Goal: Information Seeking & Learning: Check status

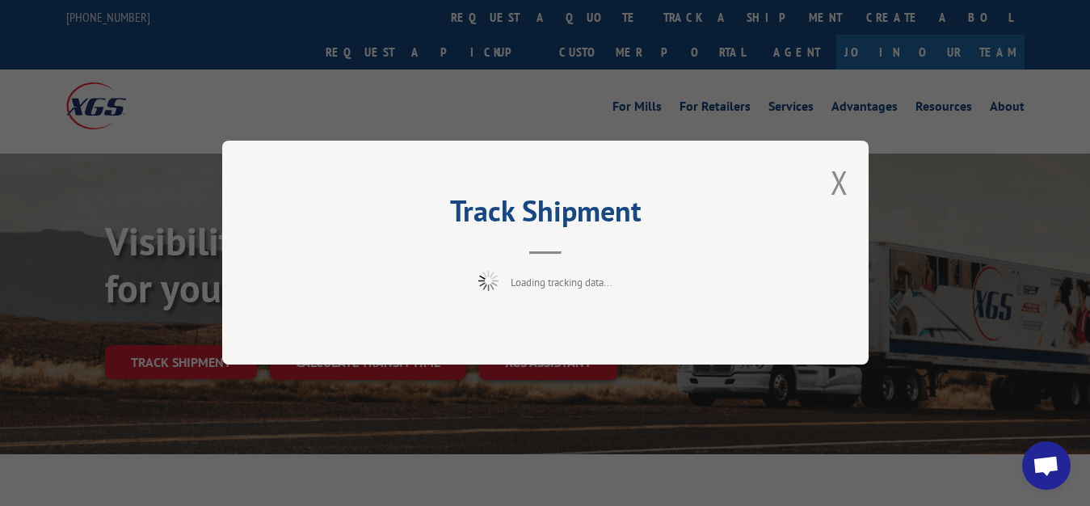
scroll to position [82, 0]
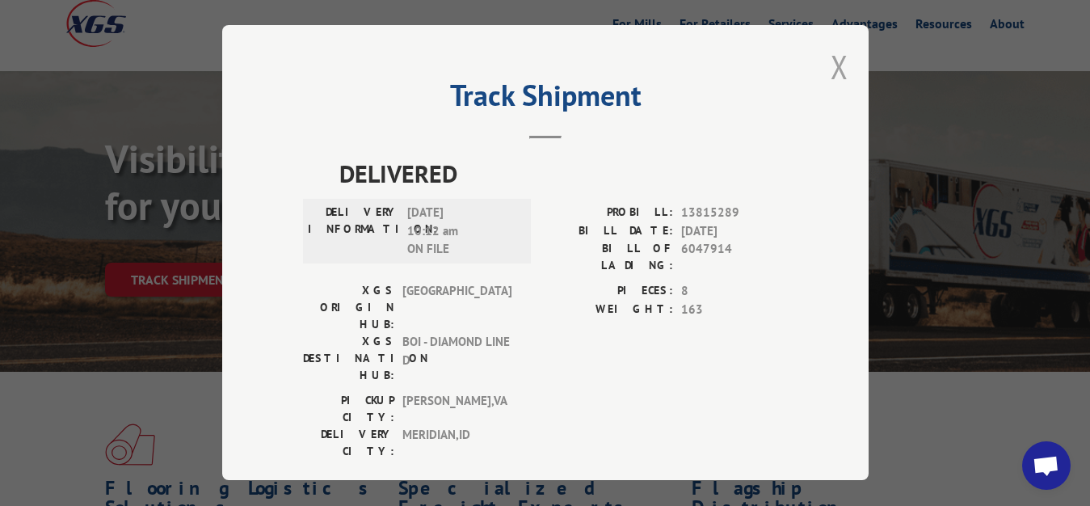
click at [830, 63] on button "Close modal" at bounding box center [839, 66] width 18 height 43
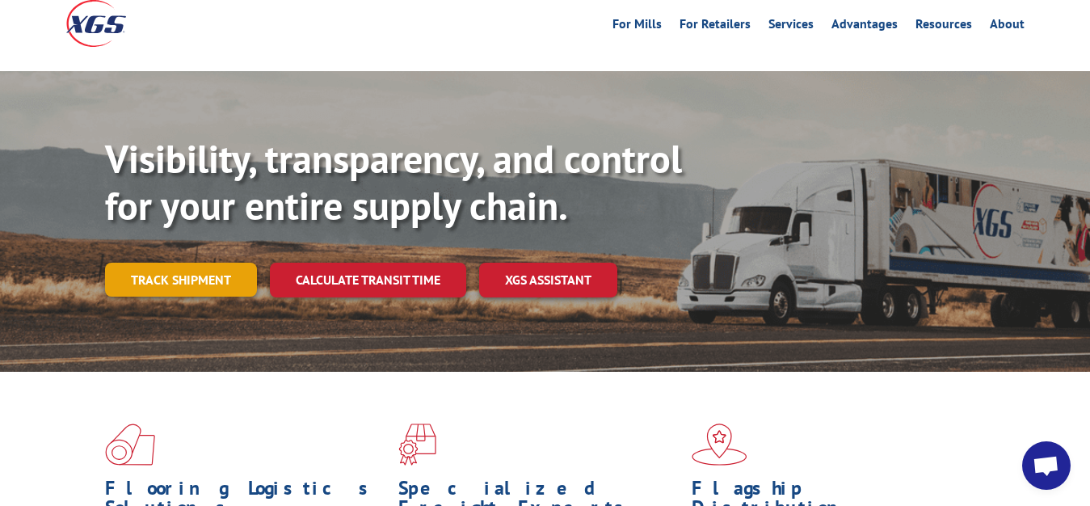
click at [179, 263] on link "Track shipment" at bounding box center [181, 280] width 152 height 34
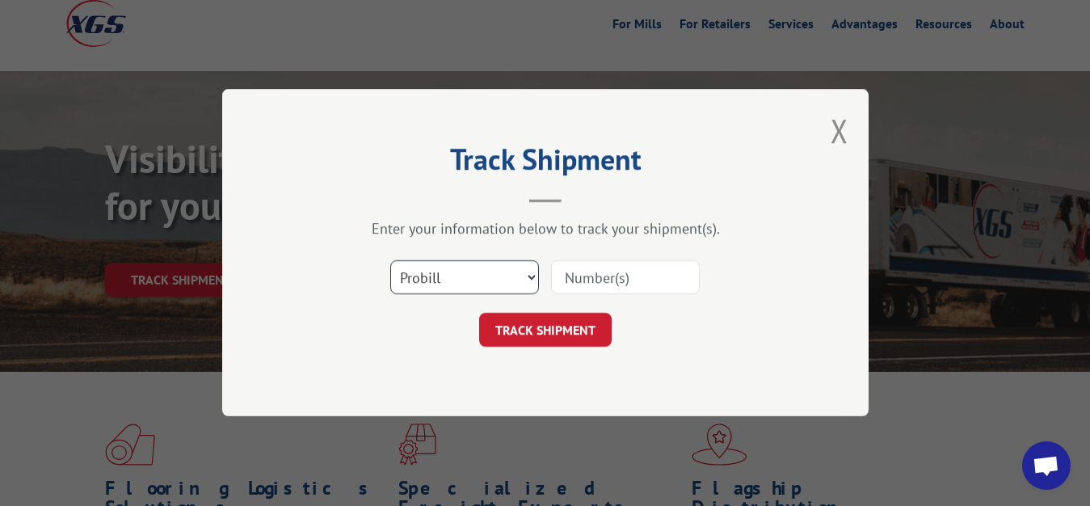
click at [390, 261] on select "Select category... Probill BOL PO" at bounding box center [464, 278] width 149 height 34
select select "bol"
click option "BOL" at bounding box center [0, 0] width 0 height 0
drag, startPoint x: 580, startPoint y: 275, endPoint x: 610, endPoint y: 159, distance: 120.1
click at [581, 267] on input at bounding box center [625, 278] width 149 height 34
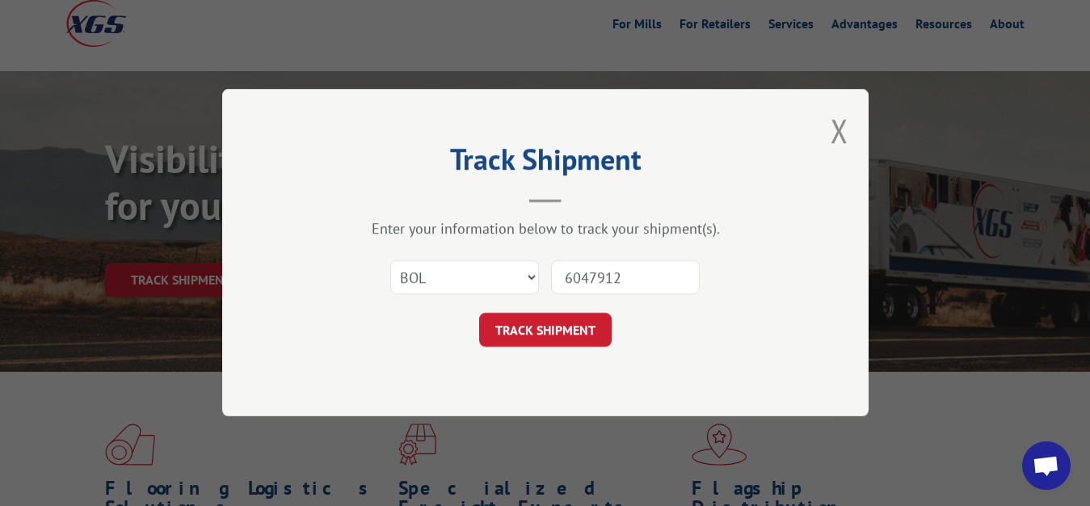
type input "6047912"
click button "TRACK SHIPMENT" at bounding box center [545, 330] width 132 height 34
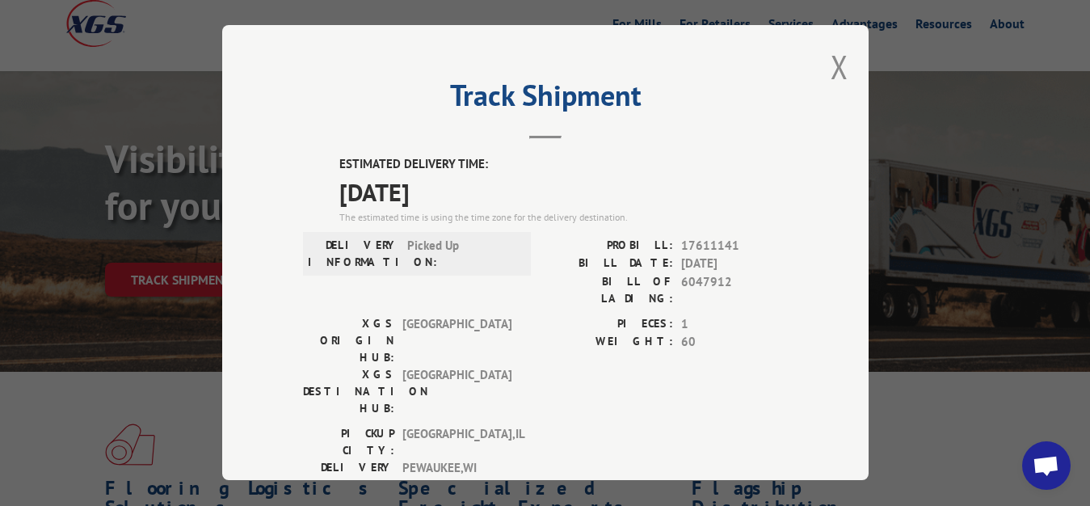
drag, startPoint x: 828, startPoint y: 63, endPoint x: 760, endPoint y: 122, distance: 89.9
click at [830, 66] on button "Close modal" at bounding box center [839, 66] width 18 height 43
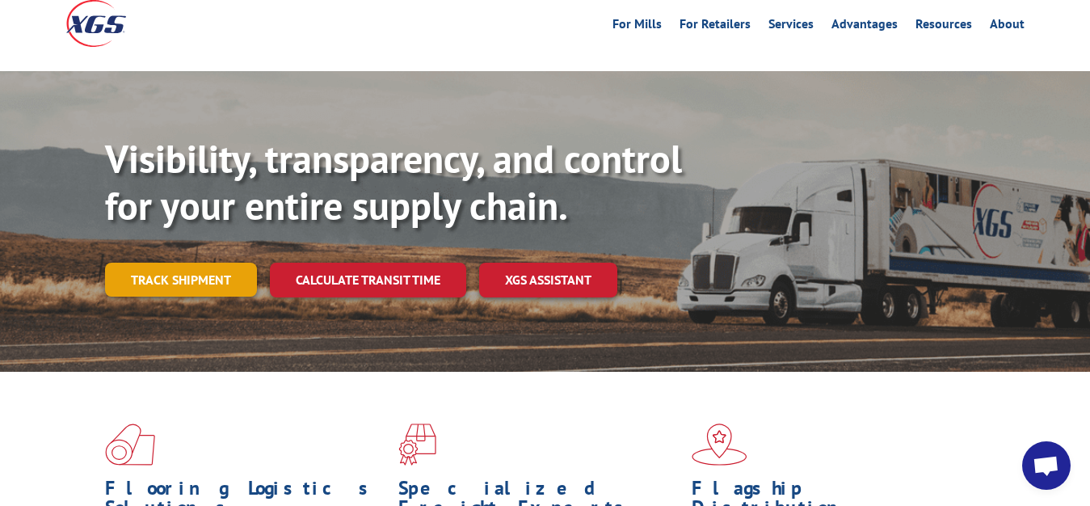
click at [168, 263] on link "Track shipment" at bounding box center [181, 280] width 152 height 34
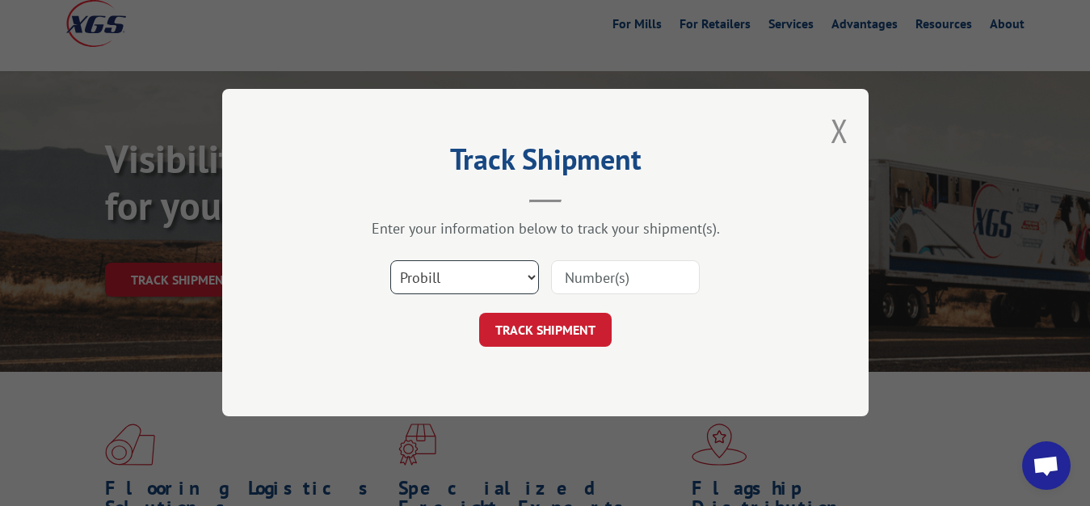
click at [390, 261] on select "Select category... Probill BOL PO" at bounding box center [464, 278] width 149 height 34
select select "bol"
click option "BOL" at bounding box center [0, 0] width 0 height 0
drag, startPoint x: 565, startPoint y: 282, endPoint x: 591, endPoint y: 219, distance: 67.8
click at [565, 275] on input at bounding box center [625, 278] width 149 height 34
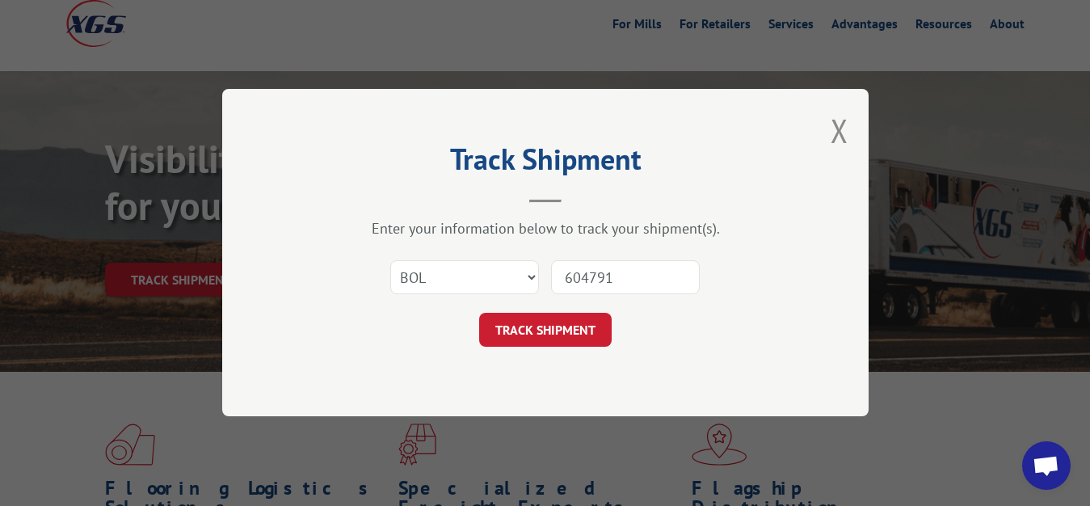
type input "6047913"
click button "TRACK SHIPMENT" at bounding box center [545, 330] width 132 height 34
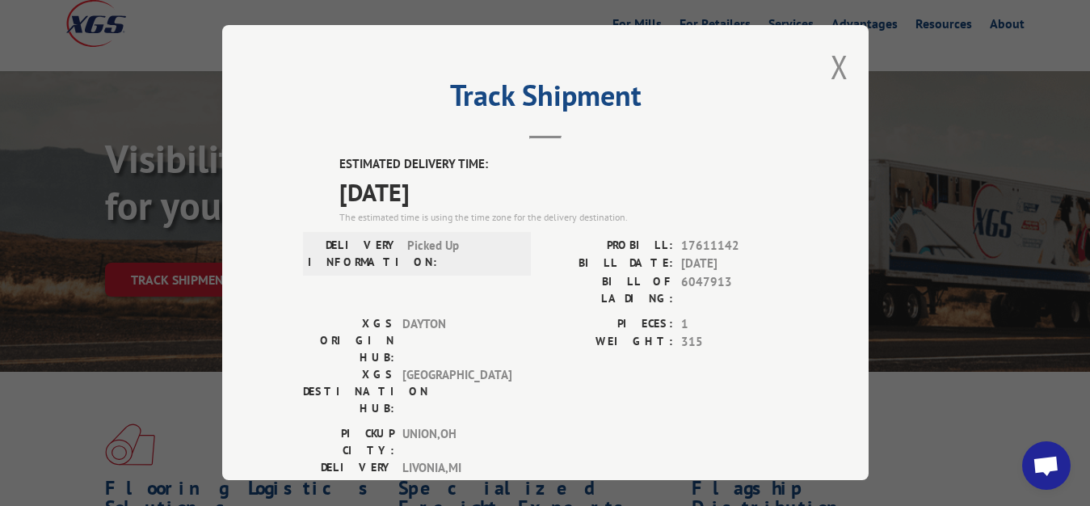
drag, startPoint x: 826, startPoint y: 60, endPoint x: 653, endPoint y: 179, distance: 209.7
click at [830, 61] on button "Close modal" at bounding box center [839, 66] width 18 height 43
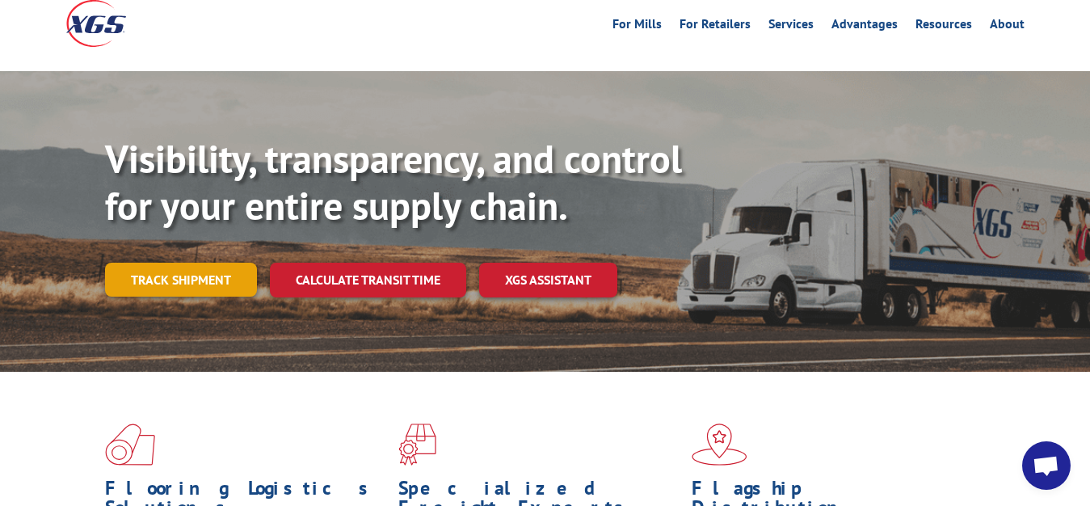
click at [175, 263] on link "Track shipment" at bounding box center [181, 280] width 152 height 34
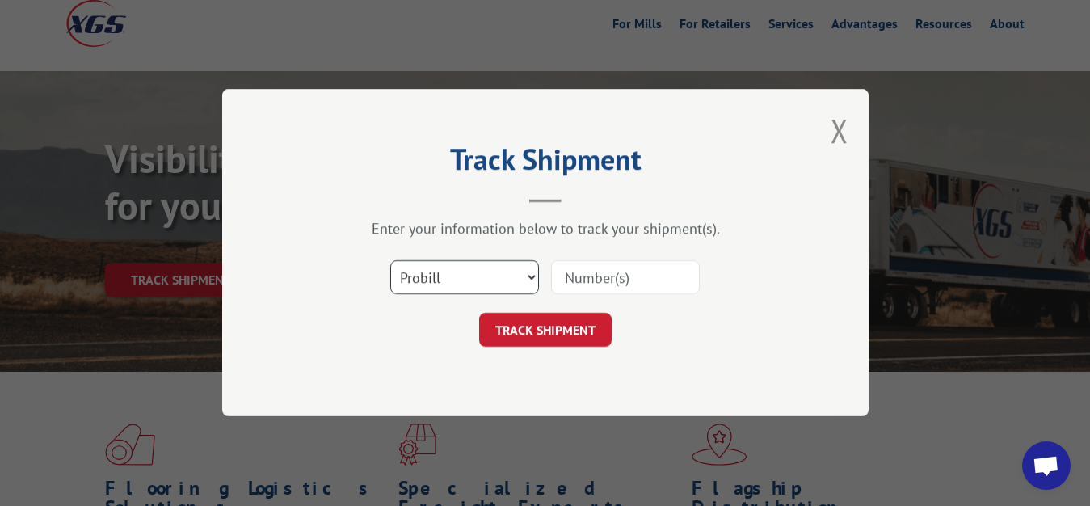
click at [390, 261] on select "Select category... Probill BOL PO" at bounding box center [464, 278] width 149 height 34
select select "bol"
click option "BOL" at bounding box center [0, 0] width 0 height 0
click at [578, 286] on input at bounding box center [625, 278] width 149 height 34
type input "6047832"
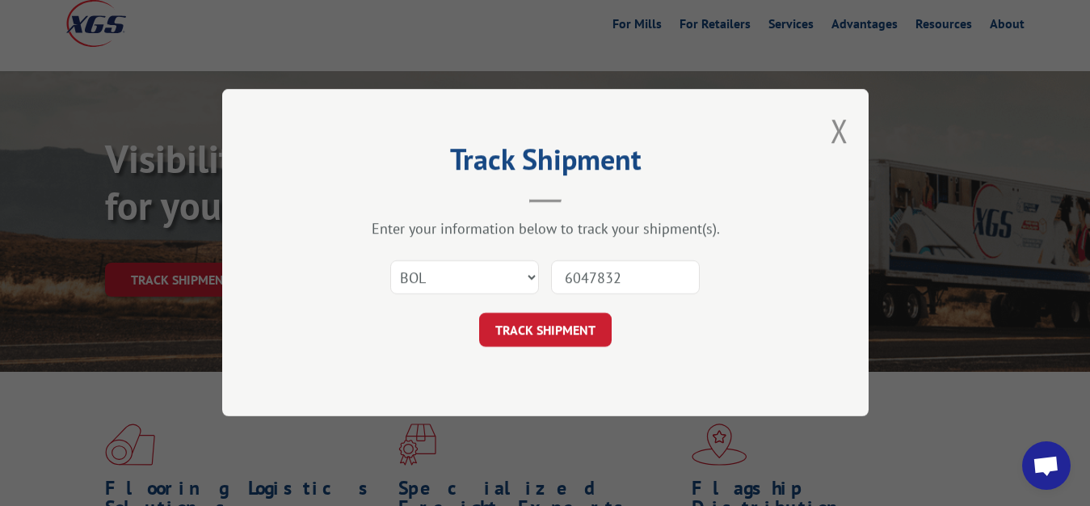
click button "TRACK SHIPMENT" at bounding box center [545, 330] width 132 height 34
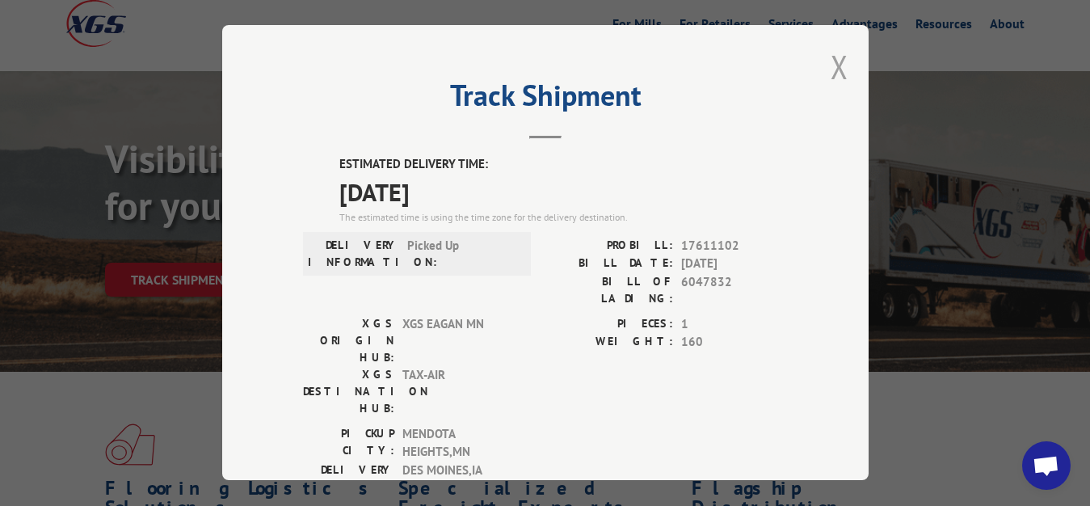
click at [830, 60] on button "Close modal" at bounding box center [839, 66] width 18 height 43
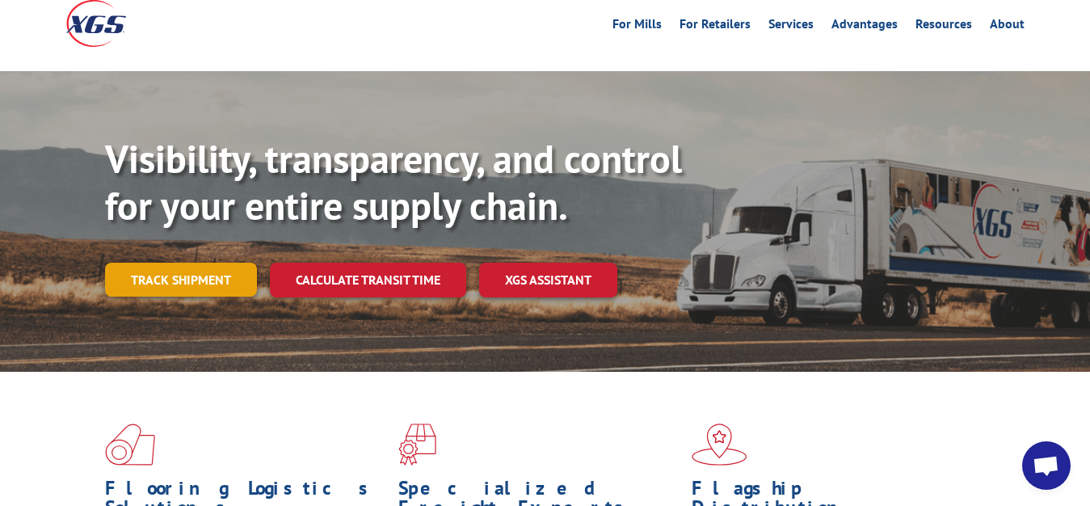
click at [171, 263] on link "Track shipment" at bounding box center [181, 280] width 152 height 34
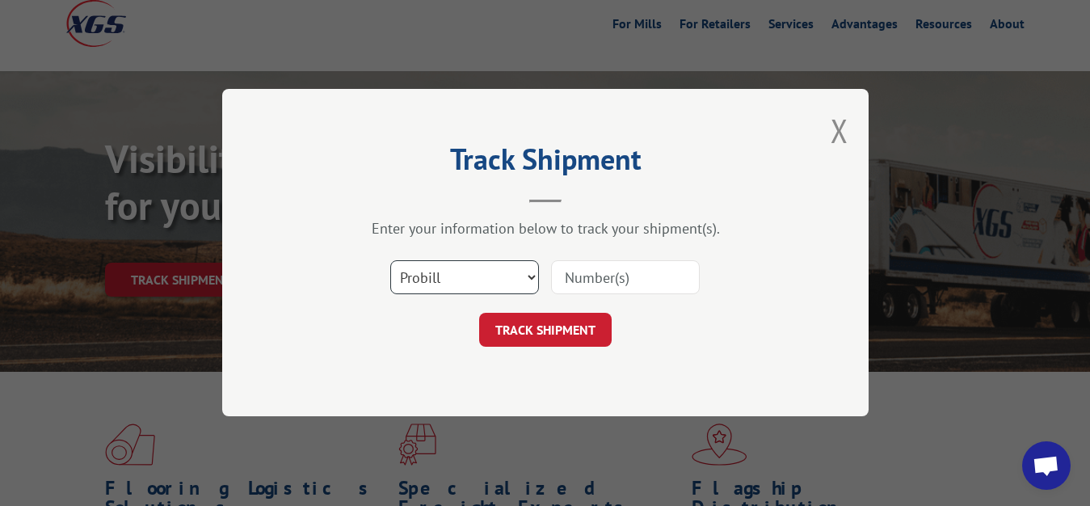
click at [390, 261] on select "Select category... Probill BOL PO" at bounding box center [464, 278] width 149 height 34
select select "bol"
click option "BOL" at bounding box center [0, 0] width 0 height 0
drag, startPoint x: 583, startPoint y: 274, endPoint x: 615, endPoint y: 206, distance: 74.8
click at [583, 272] on input at bounding box center [625, 278] width 149 height 34
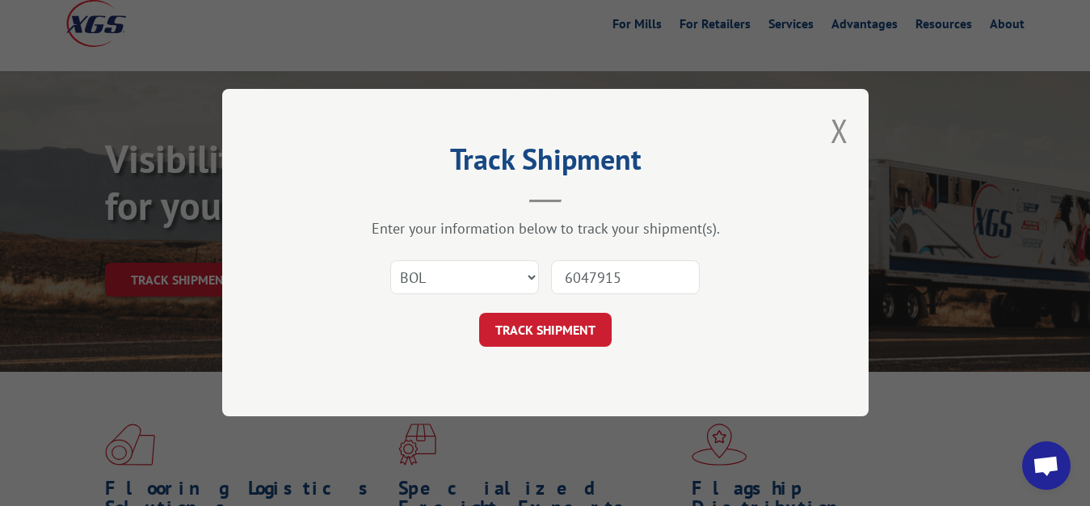
type input "6047915"
click button "TRACK SHIPMENT" at bounding box center [545, 330] width 132 height 34
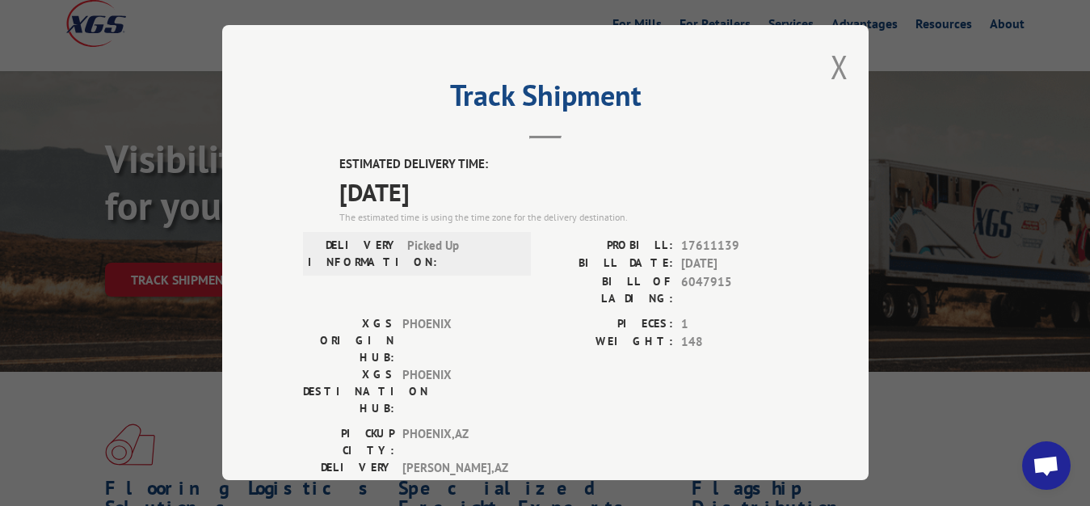
click at [838, 61] on div "Track Shipment ESTIMATED DELIVERY TIME: [DATE] The estimated time is using the …" at bounding box center [545, 252] width 646 height 455
click at [830, 59] on button "Close modal" at bounding box center [839, 66] width 18 height 43
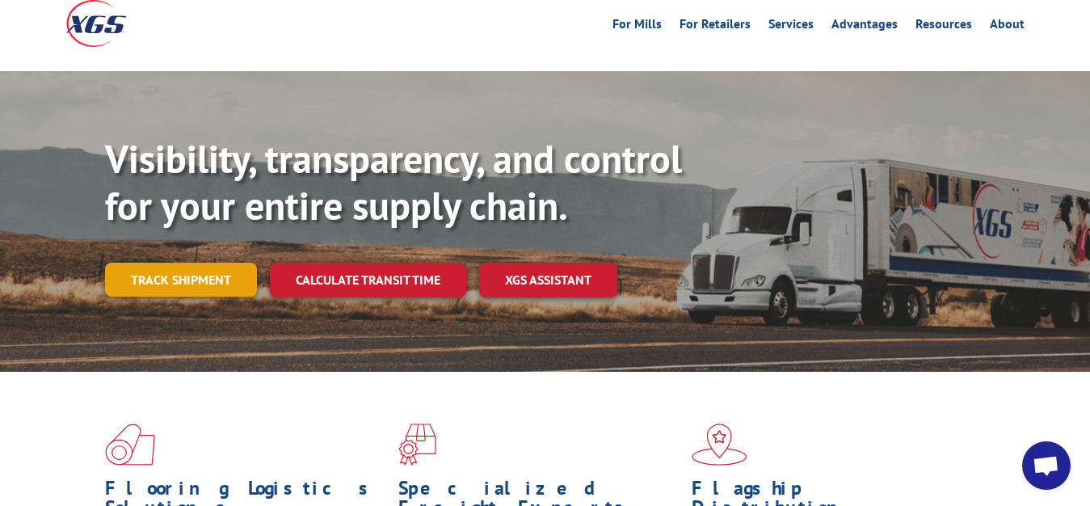
click at [128, 263] on link "Track shipment" at bounding box center [181, 280] width 152 height 34
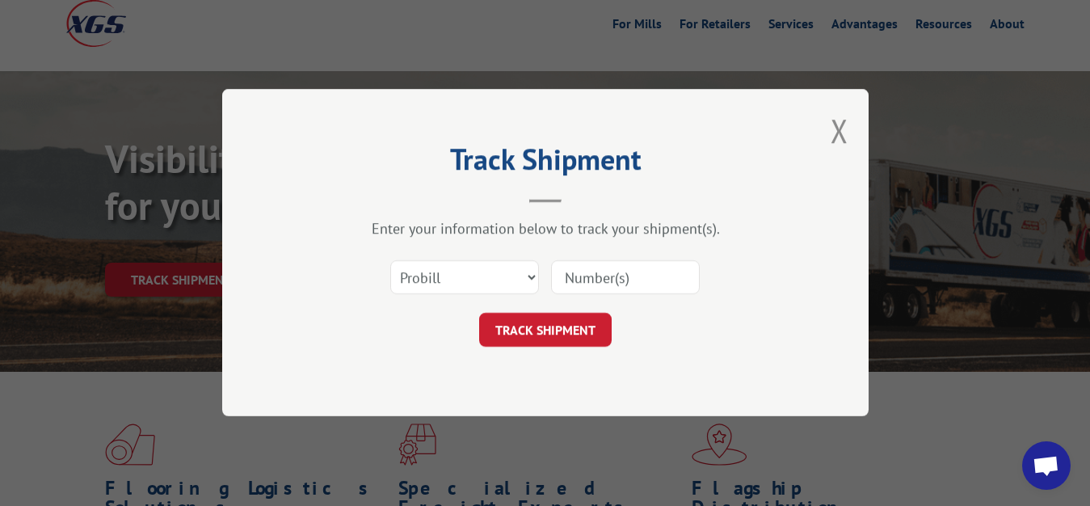
click at [422, 260] on div "Select category... Probill BOL PO" at bounding box center [464, 277] width 147 height 37
click at [390, 261] on select "Select category... Probill BOL PO" at bounding box center [464, 278] width 149 height 34
select select "bol"
click option "BOL" at bounding box center [0, 0] width 0 height 0
click at [582, 293] on div at bounding box center [625, 277] width 149 height 37
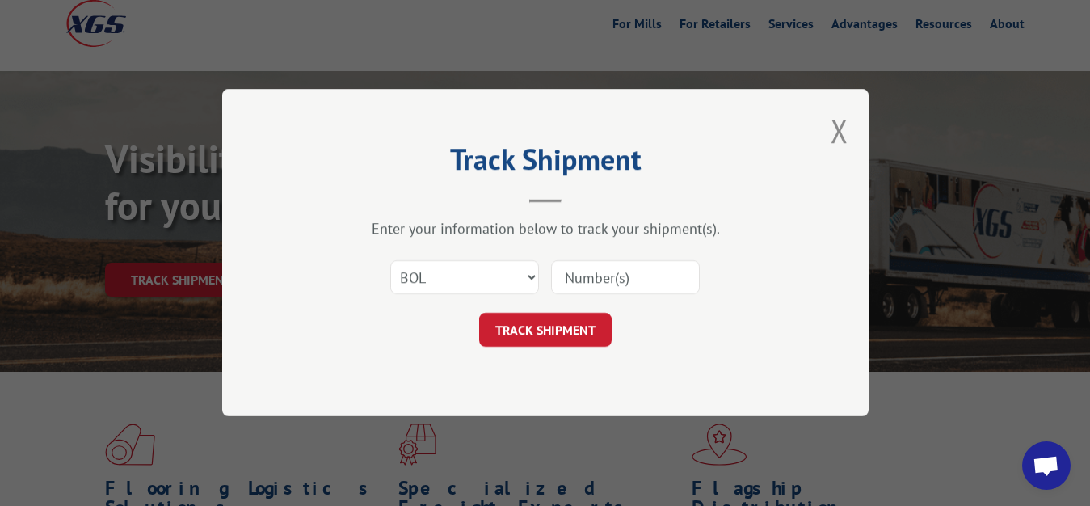
click at [582, 270] on input at bounding box center [625, 278] width 149 height 34
